Goal: Information Seeking & Learning: Learn about a topic

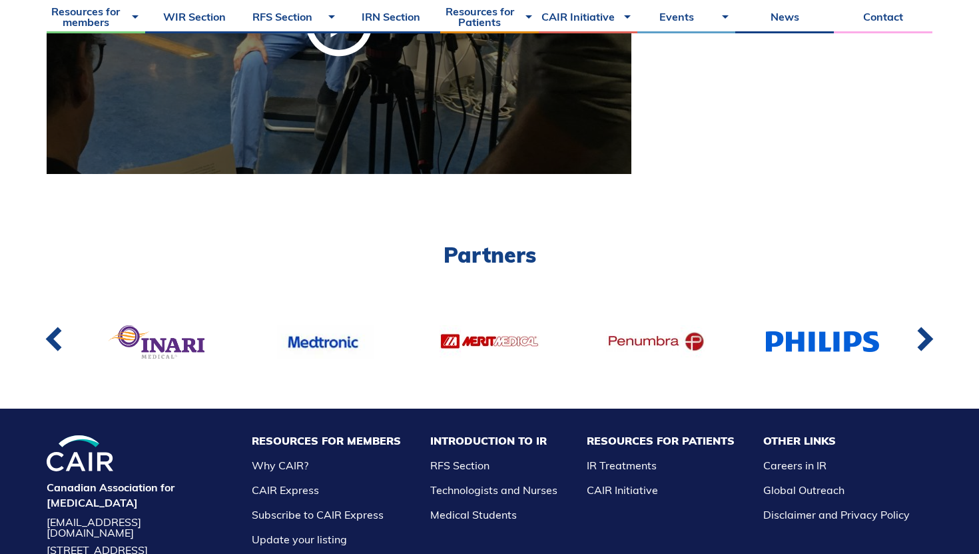
scroll to position [1103, 0]
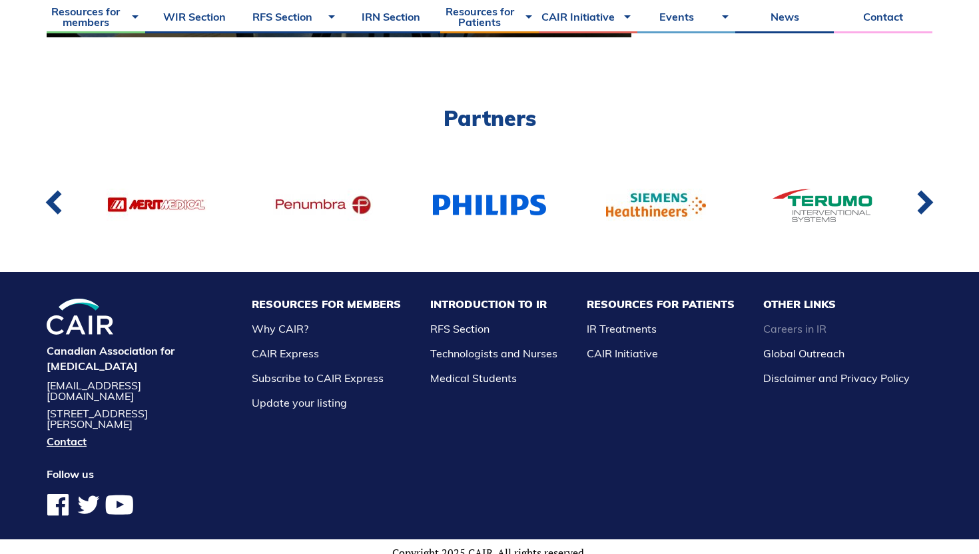
click at [812, 328] on link "Careers in IR" at bounding box center [795, 328] width 63 height 13
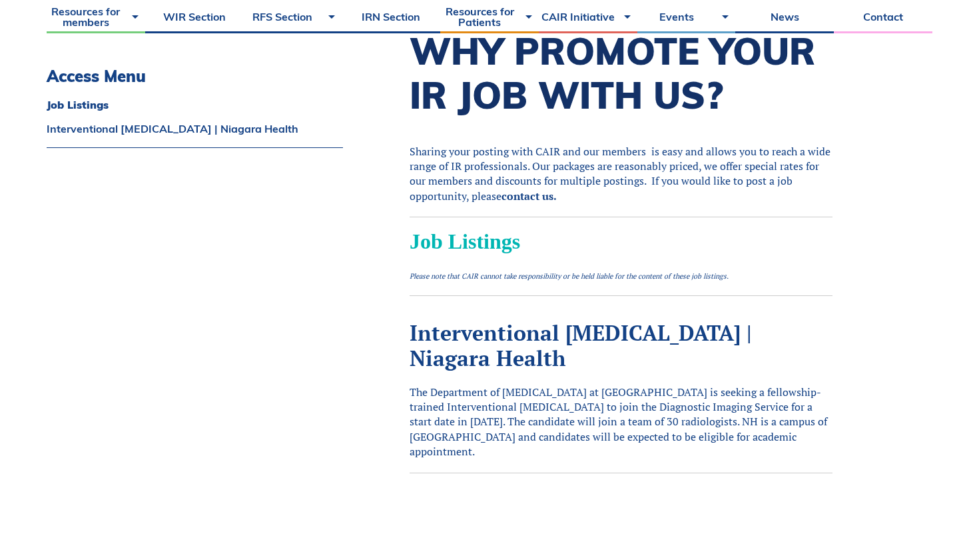
scroll to position [383, 0]
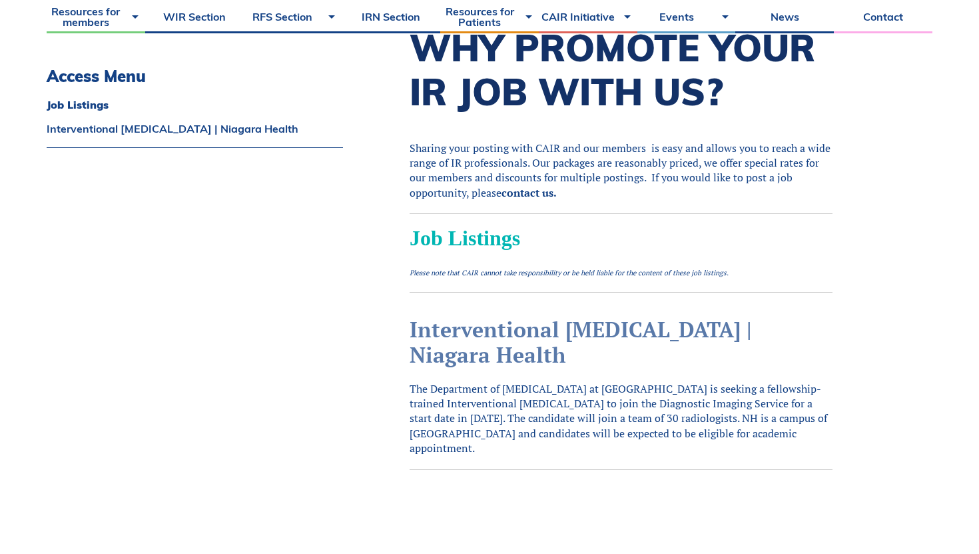
click at [484, 324] on link "Interventional [MEDICAL_DATA] | Niagara Health" at bounding box center [581, 341] width 342 height 53
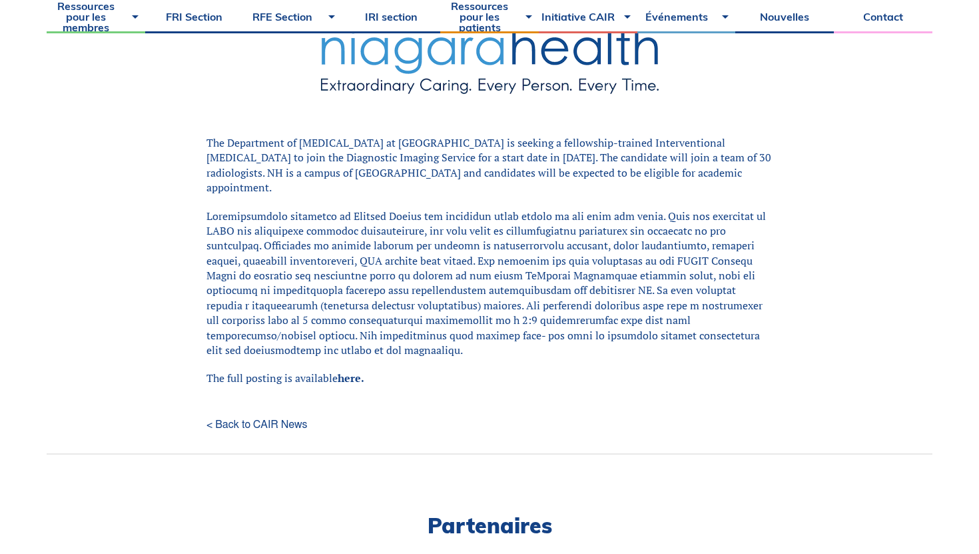
scroll to position [420, 0]
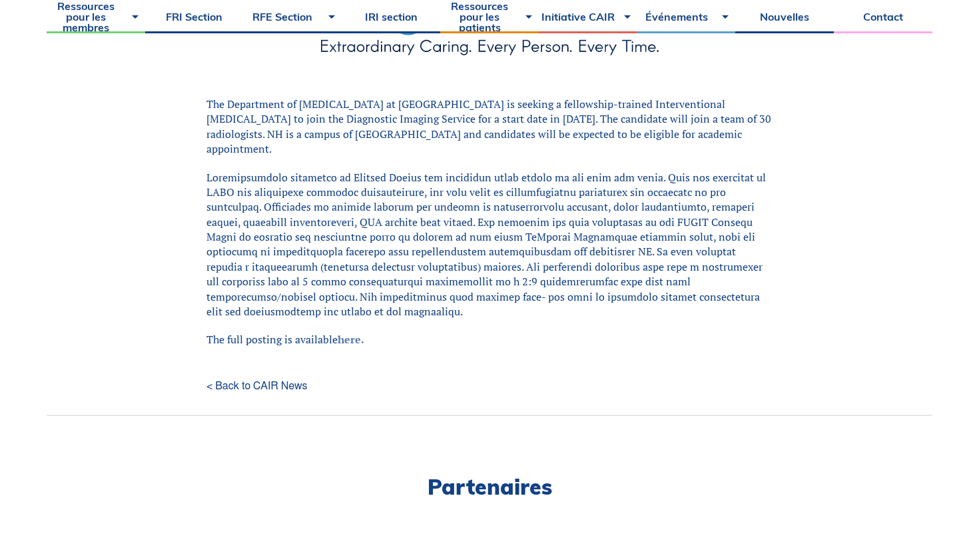
click at [343, 332] on link "here." at bounding box center [351, 339] width 27 height 15
